Goal: Transaction & Acquisition: Purchase product/service

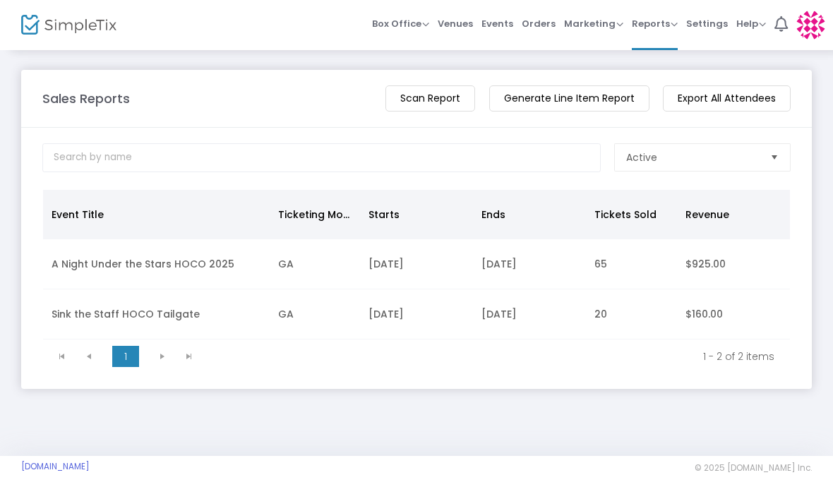
click at [405, 24] on span "Box Office" at bounding box center [400, 24] width 57 height 13
click at [414, 47] on li "Sell Tickets" at bounding box center [422, 48] width 101 height 28
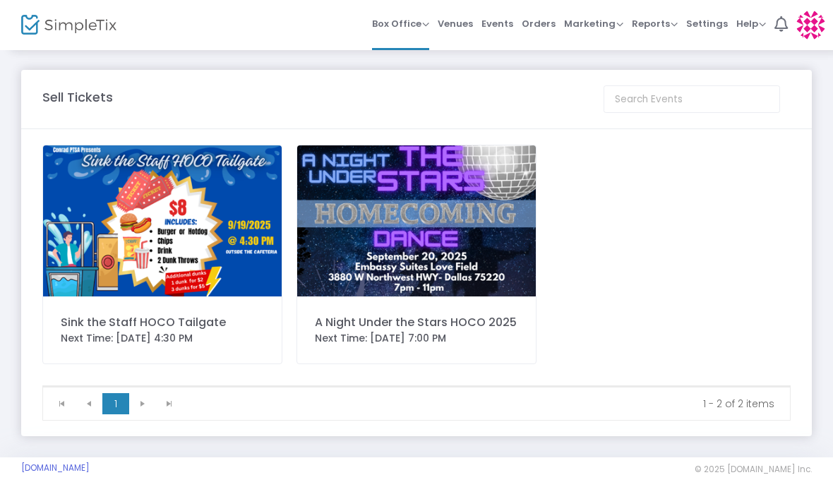
click at [393, 211] on img at bounding box center [416, 221] width 239 height 151
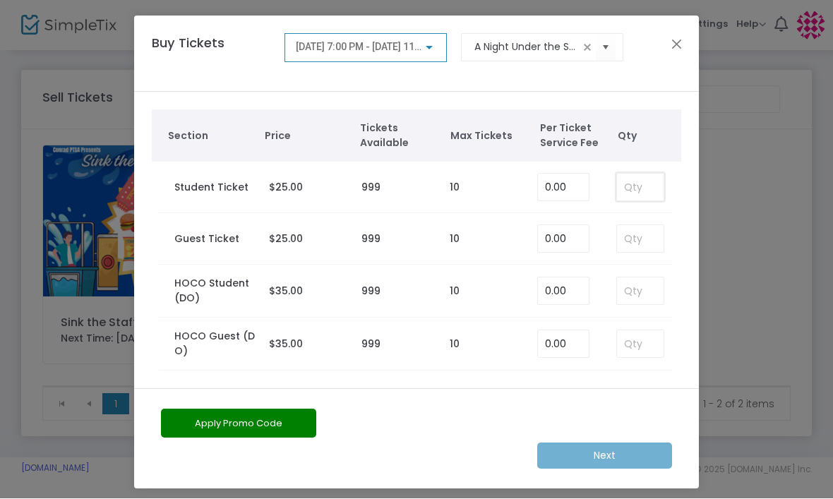
click at [625, 188] on input at bounding box center [640, 187] width 47 height 27
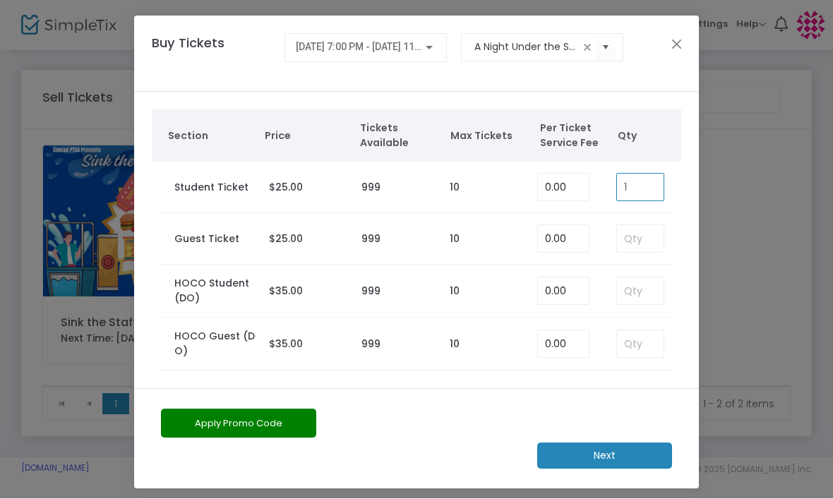
type input "1"
click at [611, 450] on m-button "Next" at bounding box center [604, 456] width 135 height 26
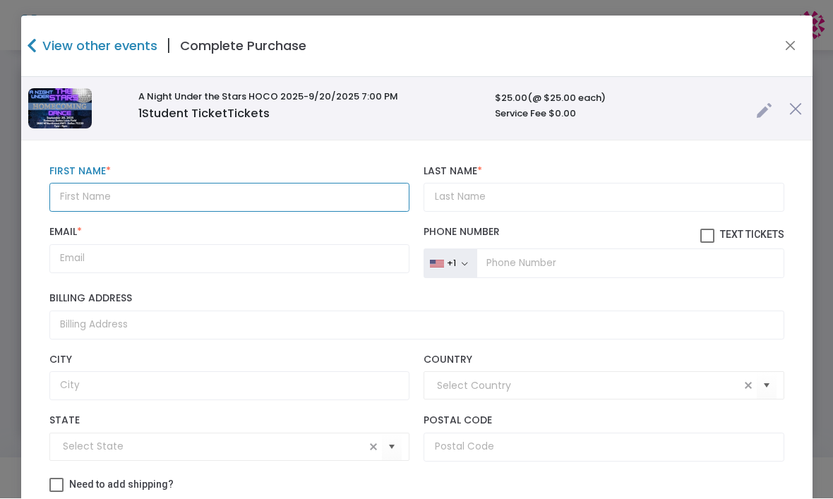
click at [95, 195] on input "text" at bounding box center [229, 198] width 361 height 29
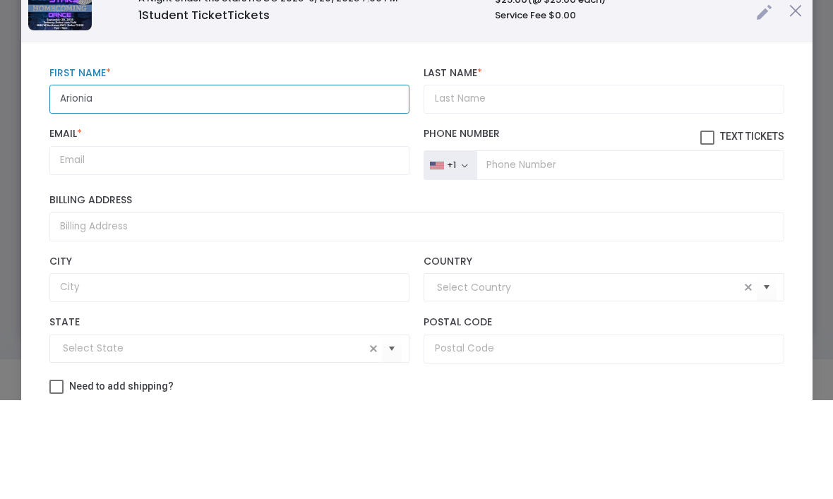
type input "Arionia"
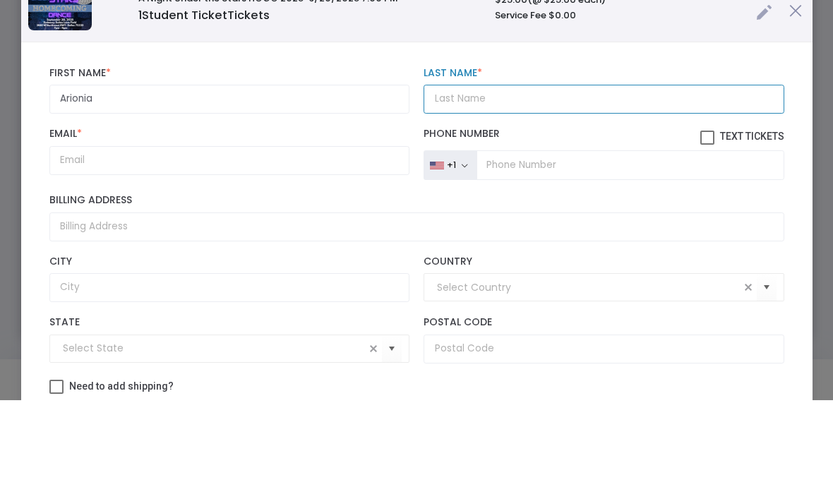
click at [481, 184] on input "Last Name *" at bounding box center [604, 198] width 361 height 29
type input "Young"
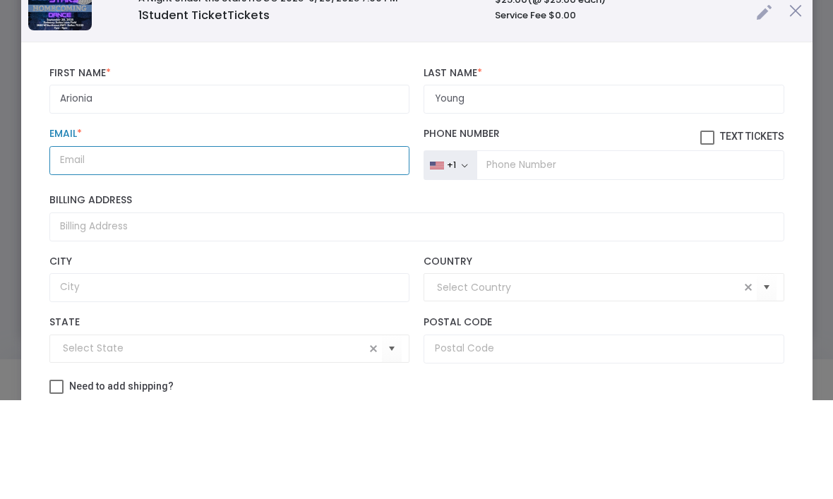
click at [91, 245] on input "Email *" at bounding box center [229, 259] width 361 height 29
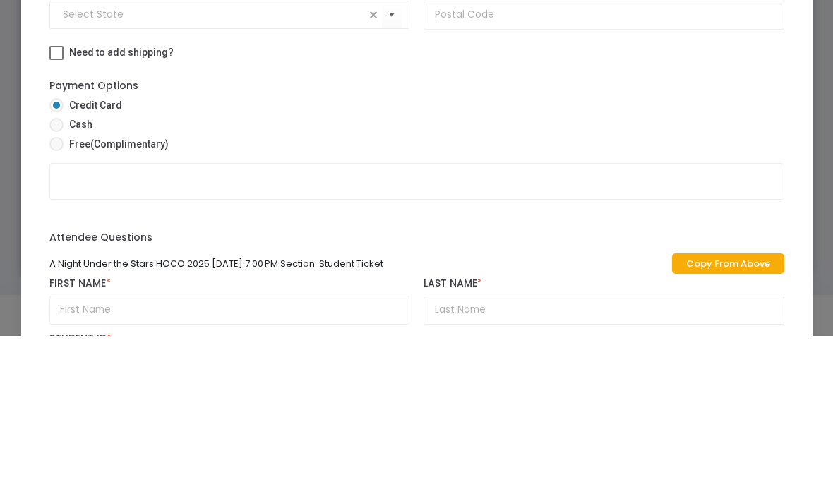
scroll to position [292, 0]
type input "[EMAIL_ADDRESS][DOMAIN_NAME]"
click at [61, 281] on span at bounding box center [56, 288] width 14 height 14
click at [56, 295] on input "Cash" at bounding box center [56, 295] width 1 height 1
radio input "true"
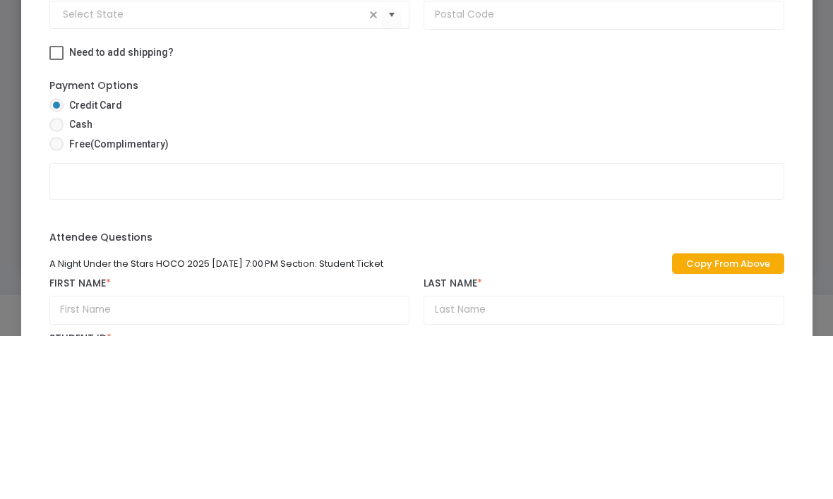
scroll to position [224, 0]
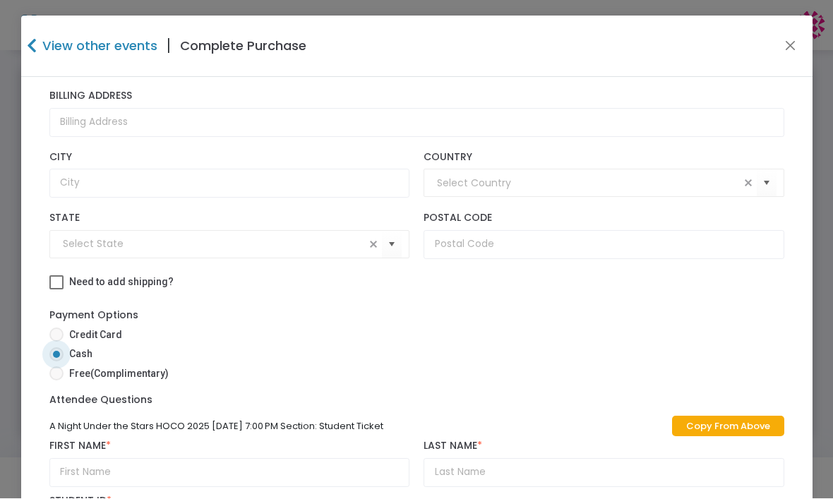
click at [714, 427] on link "Copy From Above" at bounding box center [728, 427] width 112 height 20
click at [704, 419] on link "Copy From Above" at bounding box center [728, 427] width 112 height 20
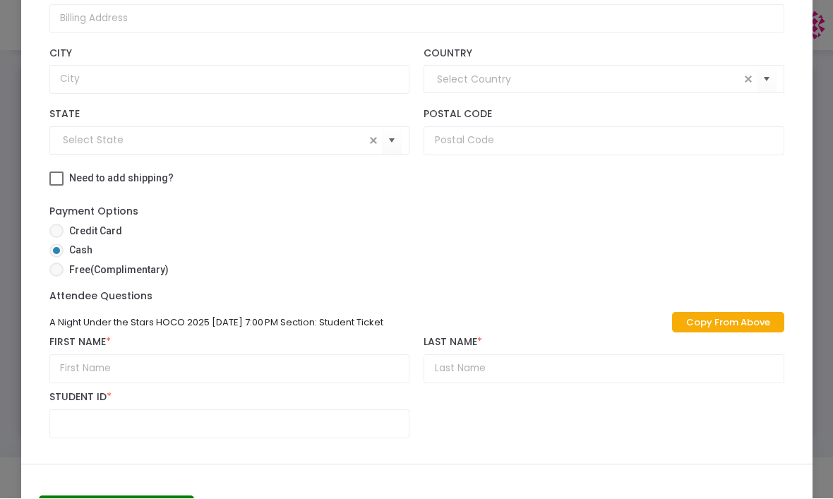
scroll to position [107, 0]
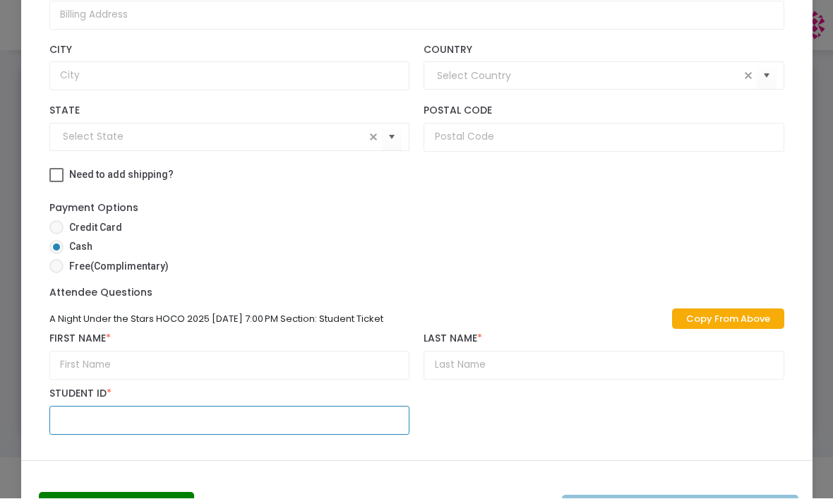
click at [93, 420] on input "text" at bounding box center [229, 421] width 361 height 29
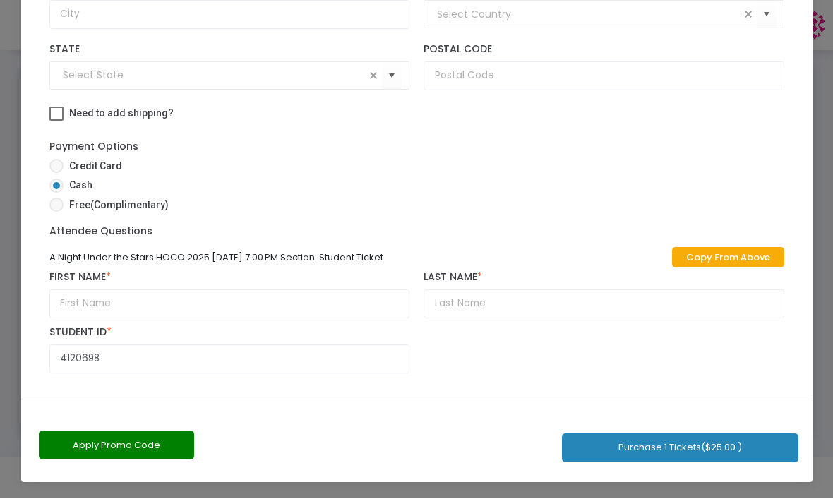
scroll to position [168, 0]
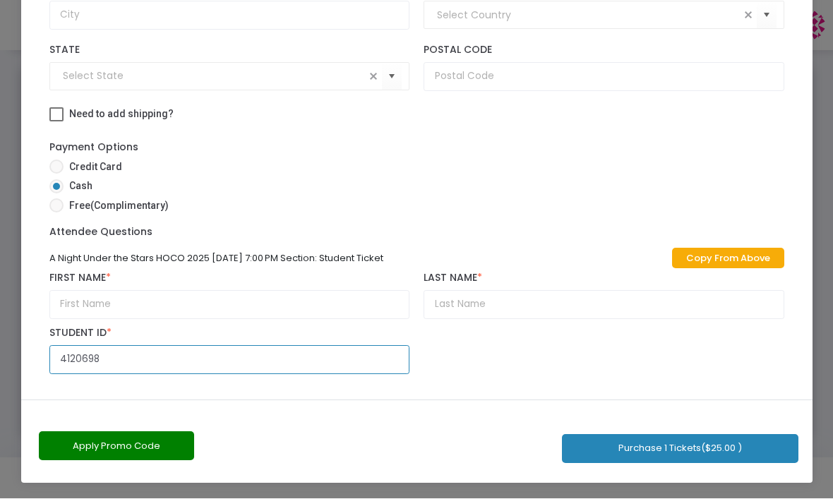
type input "4120698"
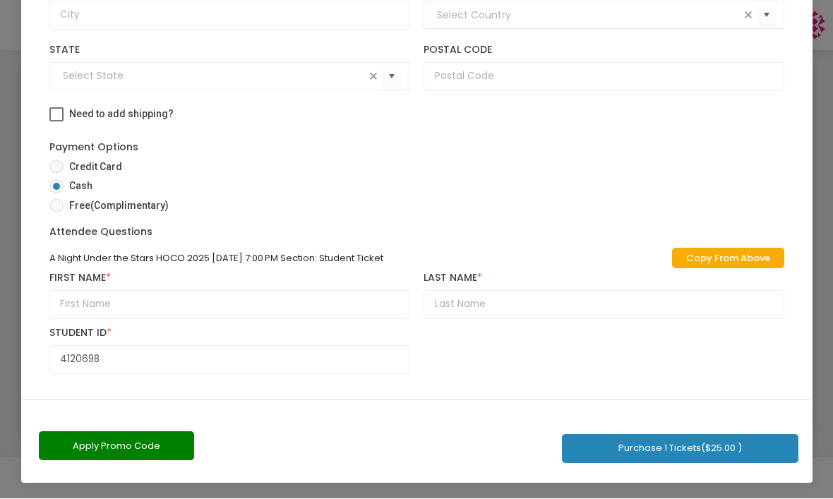
click at [644, 451] on button "Purchase 1 Tickets ($25.00 )" at bounding box center [680, 449] width 236 height 29
